Goal: Information Seeking & Learning: Learn about a topic

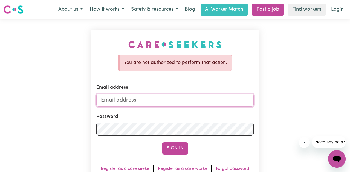
type input "komuradavis@gmail.com"
click at [175, 149] on button "Sign In" at bounding box center [175, 148] width 26 height 12
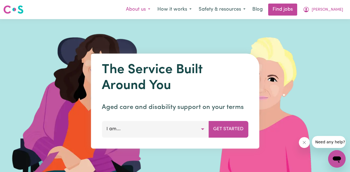
click at [154, 10] on button "About us" at bounding box center [137, 9] width 31 height 11
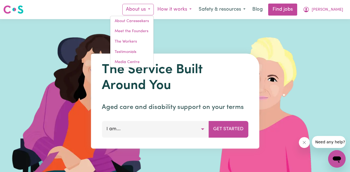
click at [187, 9] on button "How it works" at bounding box center [174, 9] width 41 height 11
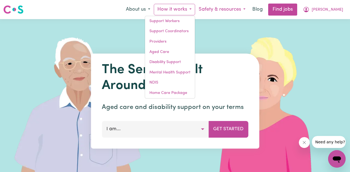
click at [226, 9] on button "Safety & resources" at bounding box center [222, 9] width 54 height 11
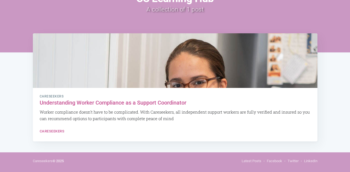
scroll to position [58, 0]
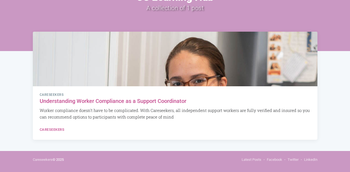
click at [57, 112] on p "Worker compliance doesn’t have to be complicated. With Careseekers, all indepen…" at bounding box center [175, 113] width 271 height 13
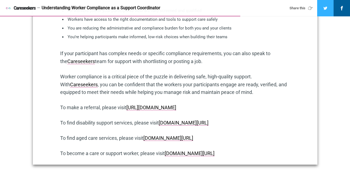
scroll to position [786, 0]
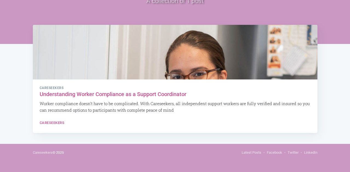
scroll to position [65, 0]
